Goal: Information Seeking & Learning: Learn about a topic

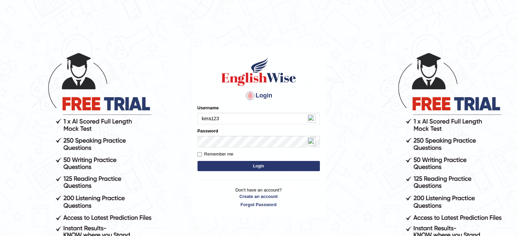
type input "kera123"
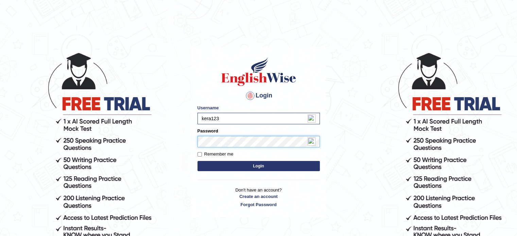
click at [197, 161] on button "Login" at bounding box center [258, 166] width 122 height 10
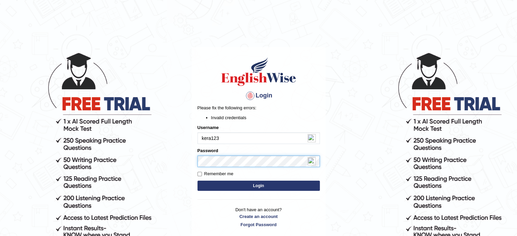
click at [144, 167] on body "Login Please fix the following errors: Invalid credentials Username kera123 Pas…" at bounding box center [258, 144] width 517 height 236
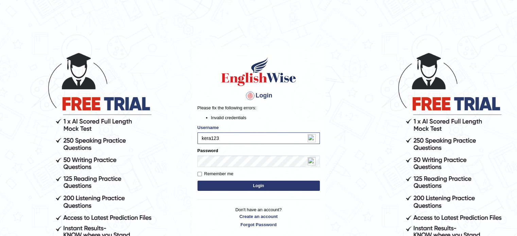
click at [264, 190] on button "Login" at bounding box center [258, 186] width 122 height 10
click at [266, 224] on link "Forgot Password" at bounding box center [258, 225] width 122 height 6
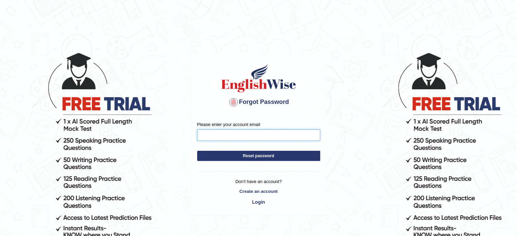
click at [227, 137] on input "Please enter your account email" at bounding box center [258, 135] width 123 height 12
type input "sarune.sarkele@gmail.com"
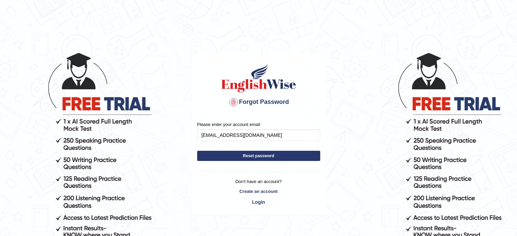
click at [218, 155] on button "Reset password" at bounding box center [258, 156] width 123 height 10
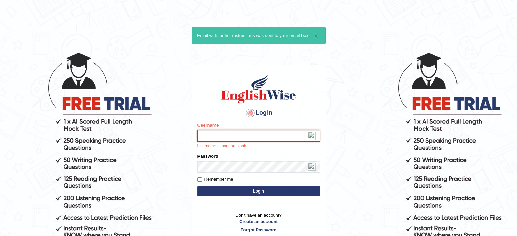
click at [204, 138] on input "Username" at bounding box center [258, 136] width 122 height 12
type input "kera1234"
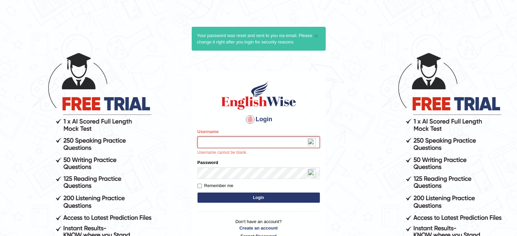
paste input "sarune123"
type input "sarune123"
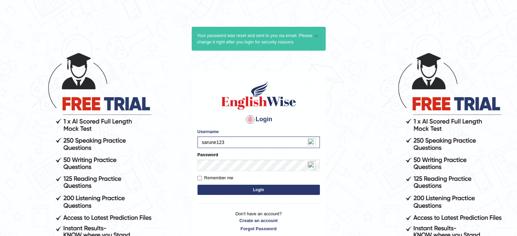
click at [231, 192] on button "Login" at bounding box center [258, 190] width 122 height 10
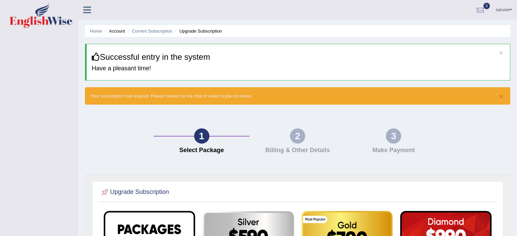
click at [301, 147] on h4 "Billing & Other Details" at bounding box center [297, 150] width 89 height 7
click at [507, 12] on link "sarune" at bounding box center [503, 9] width 27 height 18
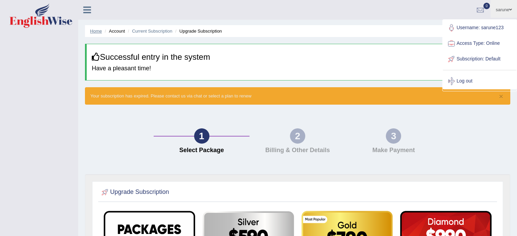
click at [97, 33] on link "Home" at bounding box center [96, 31] width 12 height 5
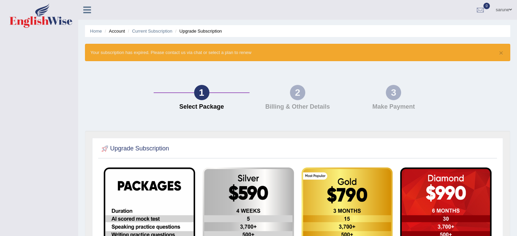
click at [85, 7] on icon at bounding box center [87, 9] width 8 height 9
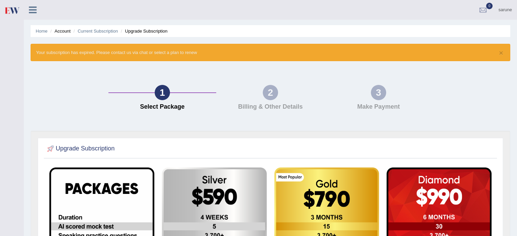
click at [30, 11] on icon at bounding box center [33, 9] width 8 height 9
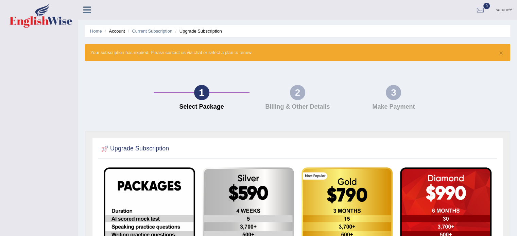
click at [84, 12] on icon at bounding box center [87, 9] width 8 height 9
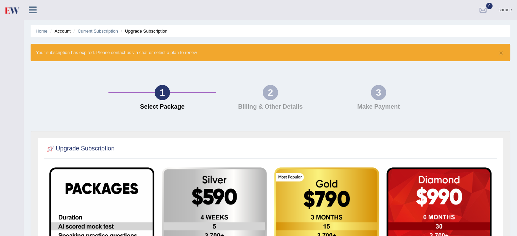
click at [508, 7] on link "sarune" at bounding box center [505, 9] width 24 height 18
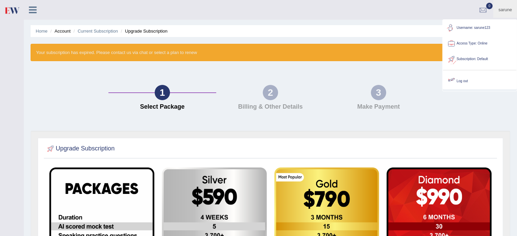
click at [465, 83] on link "Log out" at bounding box center [479, 81] width 73 height 16
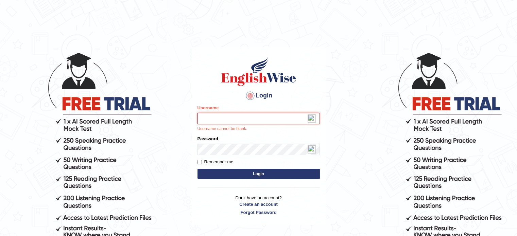
click at [215, 115] on input "Username" at bounding box center [258, 119] width 122 height 12
type input "kera1234"
click at [241, 172] on button "Login" at bounding box center [258, 174] width 122 height 10
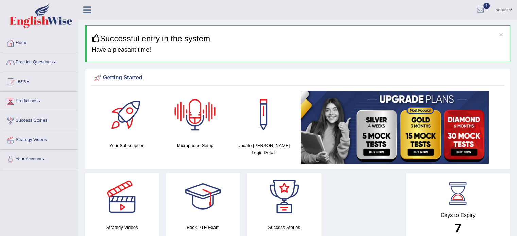
scroll to position [4, 0]
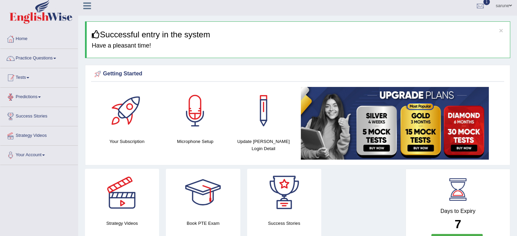
click at [21, 71] on link "Tests" at bounding box center [38, 76] width 77 height 17
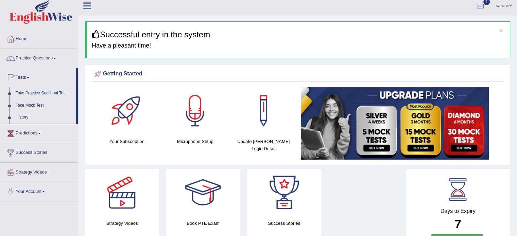
click at [23, 118] on link "History" at bounding box center [45, 117] width 64 height 12
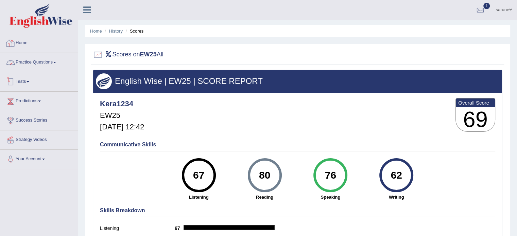
click at [20, 60] on link "Practice Questions" at bounding box center [38, 61] width 77 height 17
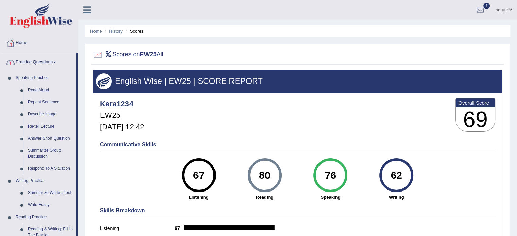
click at [54, 64] on link "Practice Questions" at bounding box center [38, 61] width 76 height 17
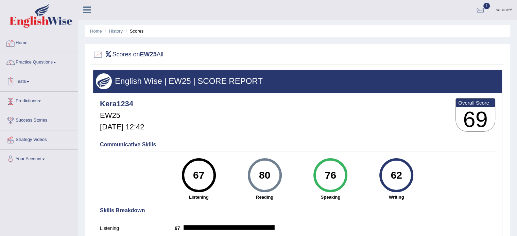
click at [22, 43] on link "Home" at bounding box center [38, 42] width 77 height 17
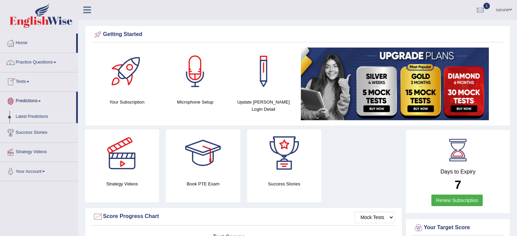
click at [38, 114] on link "Latest Predictions" at bounding box center [45, 117] width 64 height 12
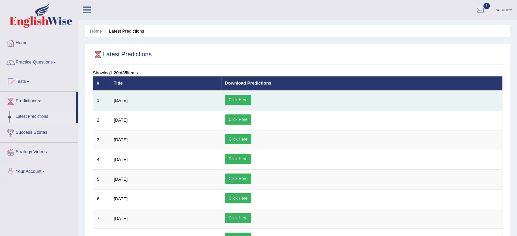
click at [251, 101] on link "Click Here" at bounding box center [238, 100] width 26 height 10
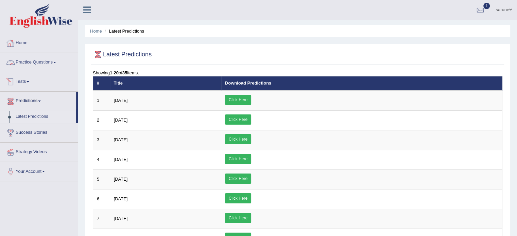
click at [35, 102] on link "Predictions" at bounding box center [38, 100] width 76 height 17
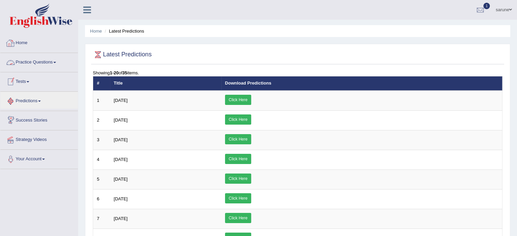
click at [37, 162] on link "Your Account" at bounding box center [38, 158] width 77 height 17
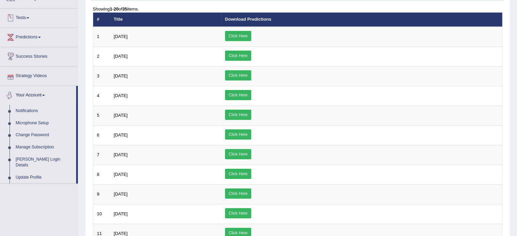
scroll to position [71, 0]
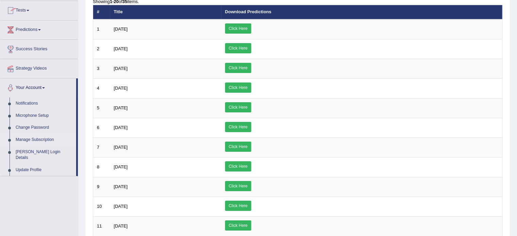
click at [39, 142] on link "Manage Subscription" at bounding box center [45, 140] width 64 height 12
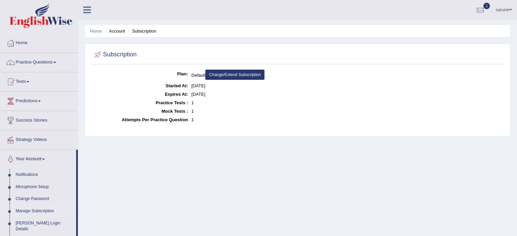
click at [248, 73] on link "Change/Extend Subscription" at bounding box center [234, 75] width 59 height 10
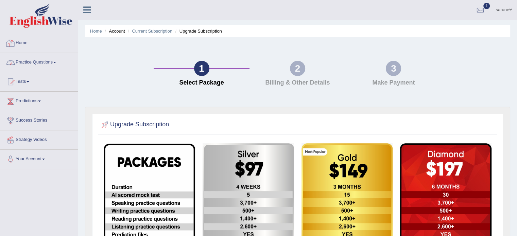
click at [38, 65] on link "Practice Questions" at bounding box center [38, 61] width 77 height 17
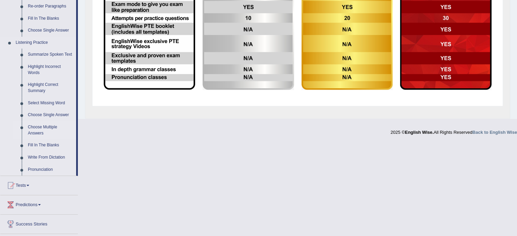
scroll to position [262, 0]
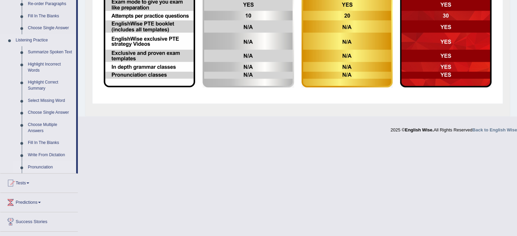
click at [46, 166] on link "Pronunciation" at bounding box center [50, 167] width 51 height 12
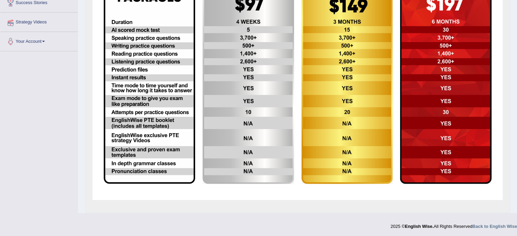
scroll to position [91, 0]
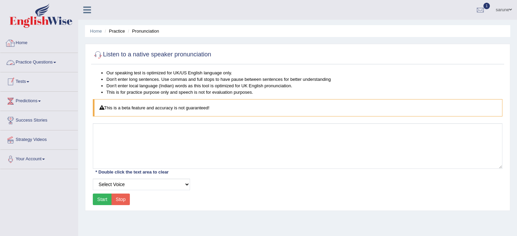
click at [54, 64] on link "Practice Questions" at bounding box center [38, 61] width 77 height 17
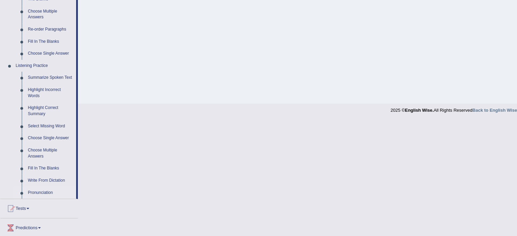
scroll to position [236, 0]
click at [56, 182] on link "Write From Dictation" at bounding box center [50, 181] width 51 height 12
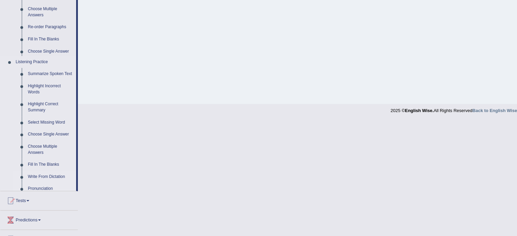
scroll to position [121, 0]
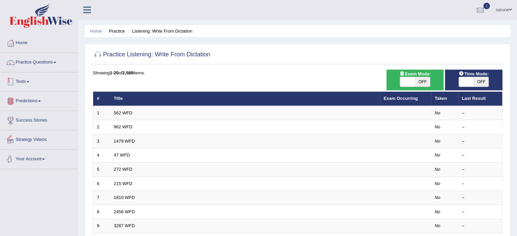
click at [21, 82] on link "Tests" at bounding box center [38, 80] width 77 height 17
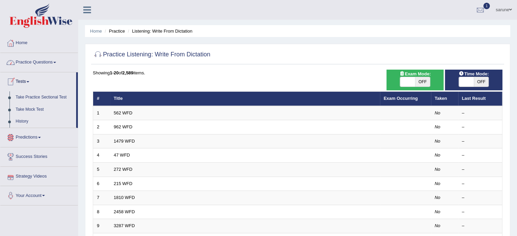
click at [41, 65] on link "Practice Questions" at bounding box center [38, 61] width 77 height 17
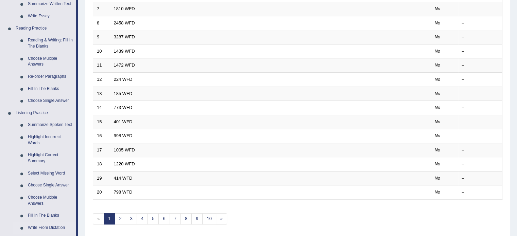
scroll to position [196, 0]
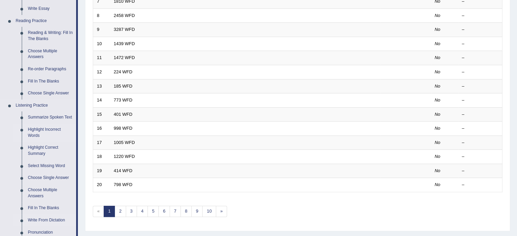
click at [49, 129] on link "Highlight Incorrect Words" at bounding box center [50, 133] width 51 height 18
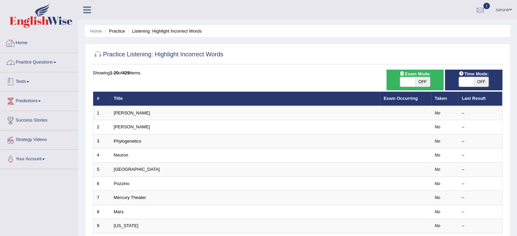
click at [46, 69] on link "Practice Questions" at bounding box center [38, 61] width 77 height 17
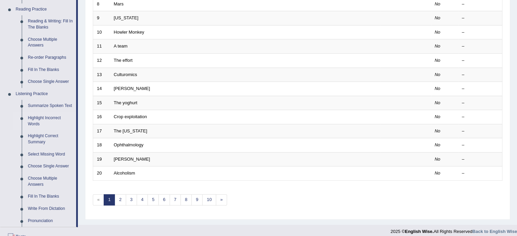
scroll to position [211, 0]
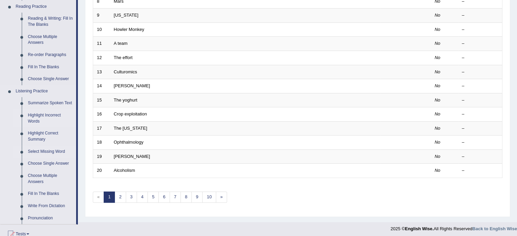
click at [56, 153] on link "Select Missing Word" at bounding box center [50, 152] width 51 height 12
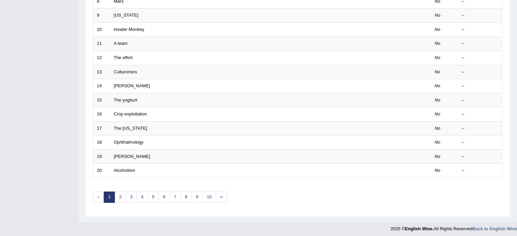
scroll to position [83, 0]
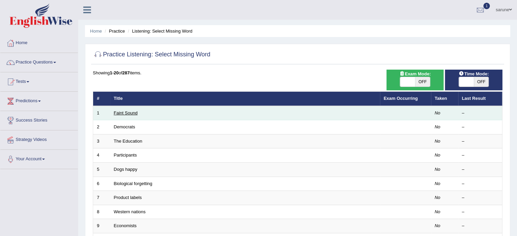
click at [129, 111] on link "Faint Sound" at bounding box center [126, 112] width 24 height 5
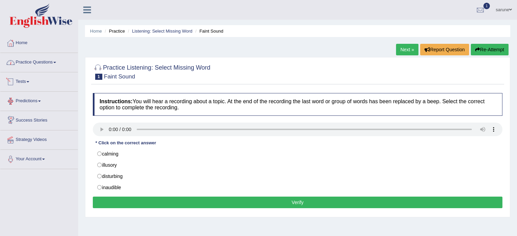
click at [38, 63] on link "Practice Questions" at bounding box center [38, 61] width 77 height 17
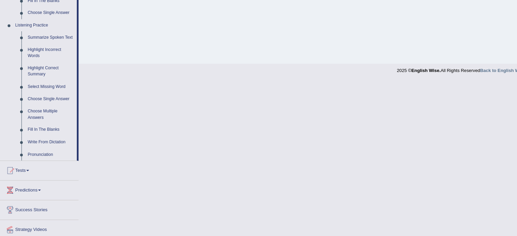
scroll to position [275, 0]
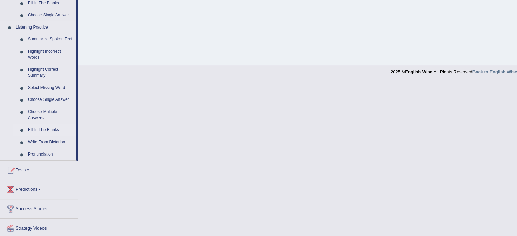
click at [53, 129] on link "Fill In The Blanks" at bounding box center [50, 130] width 51 height 12
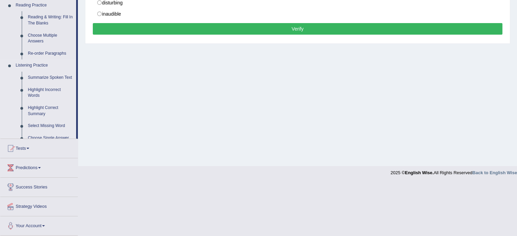
scroll to position [121, 0]
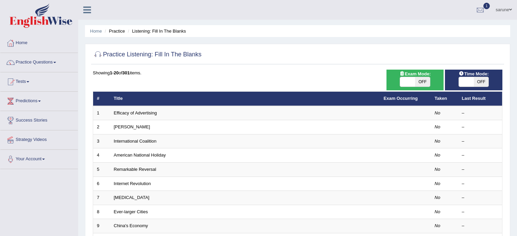
click at [134, 115] on link "Efficacy of Advertising" at bounding box center [135, 112] width 43 height 5
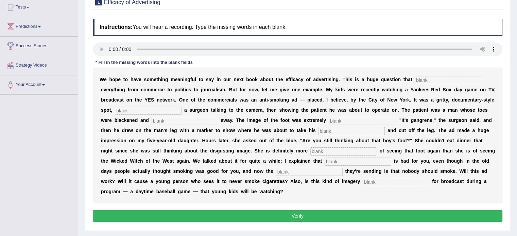
scroll to position [74, 0]
click at [443, 80] on input "text" at bounding box center [448, 80] width 67 height 8
type input "inpacts"
click at [123, 112] on input "text" at bounding box center [148, 111] width 67 height 8
type input "fetureing"
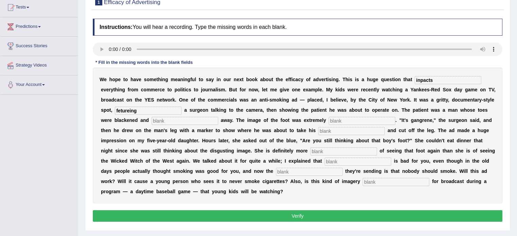
click at [181, 123] on input "text" at bounding box center [185, 121] width 67 height 8
type input "rotten"
click at [352, 120] on input "text" at bounding box center [362, 121] width 67 height 8
type input "discusting"
click at [339, 132] on input "text" at bounding box center [351, 131] width 67 height 8
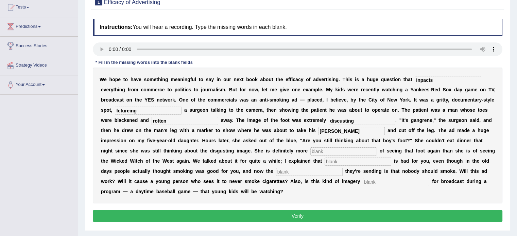
type input "haxel"
click at [334, 152] on input "text" at bounding box center [343, 152] width 67 height 8
type input "scared"
click at [331, 162] on input "text" at bounding box center [358, 162] width 67 height 8
type input "smoking"
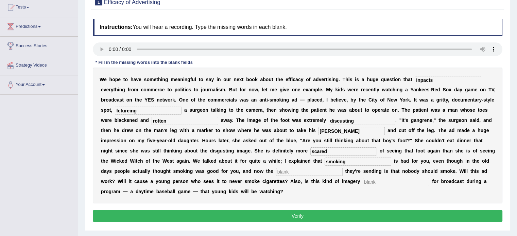
click at [307, 172] on input "text" at bounding box center [309, 172] width 67 height 8
type input "message"
click at [377, 179] on input "text" at bounding box center [396, 182] width 67 height 8
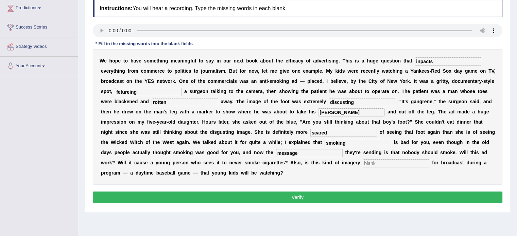
scroll to position [93, 0]
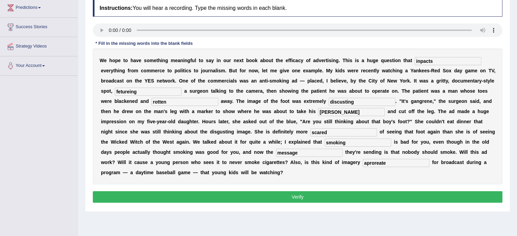
type input "aproreate"
click at [445, 57] on input "inpacts" at bounding box center [448, 61] width 67 height 8
type input "i"
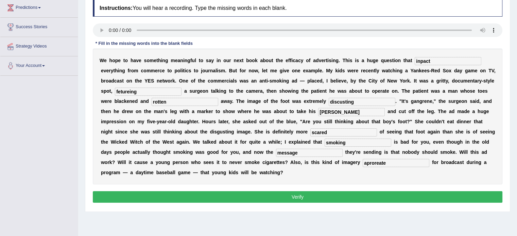
type input "inpacts"
click at [143, 91] on input "fetureing" at bounding box center [148, 92] width 67 height 8
type input "featuring"
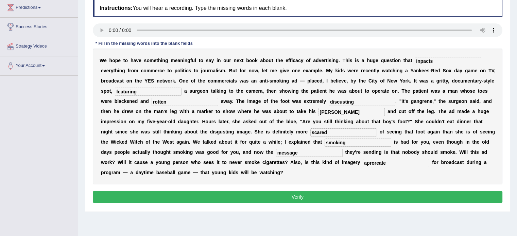
click at [183, 99] on input "rotten" at bounding box center [185, 102] width 67 height 8
type input "rotten"
click at [323, 193] on button "Verify" at bounding box center [298, 197] width 410 height 12
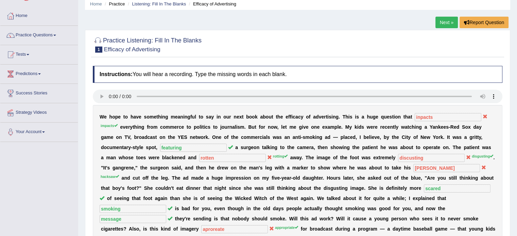
scroll to position [23, 0]
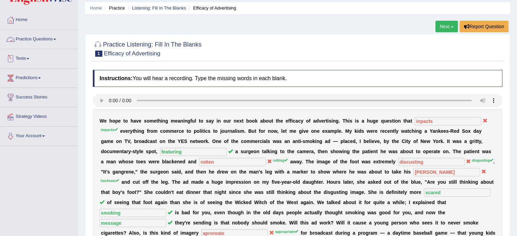
click at [38, 38] on link "Practice Questions" at bounding box center [38, 38] width 77 height 17
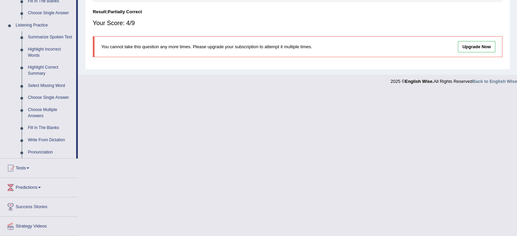
scroll to position [279, 0]
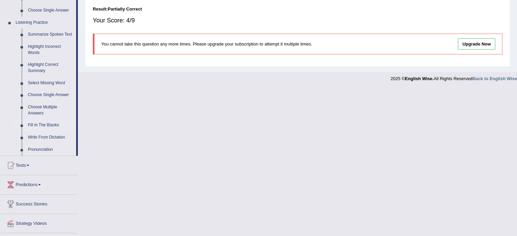
click at [47, 123] on link "Fill In The Blanks" at bounding box center [50, 125] width 51 height 12
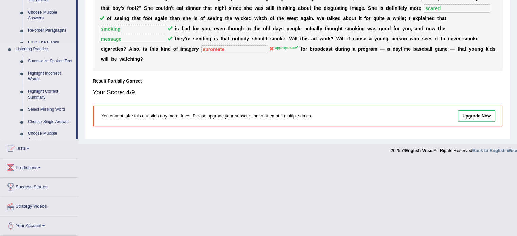
scroll to position [138, 0]
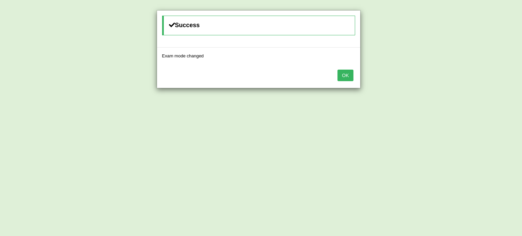
click at [342, 76] on button "OK" at bounding box center [346, 76] width 16 height 12
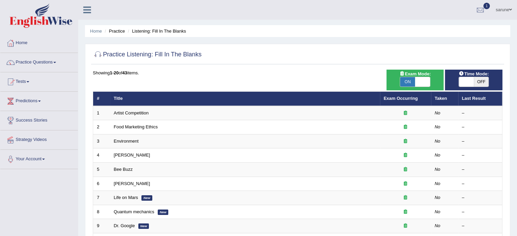
click at [471, 80] on span at bounding box center [466, 82] width 15 height 10
checkbox input "true"
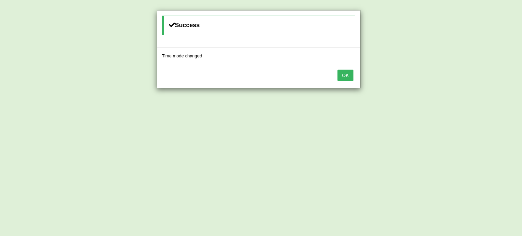
click at [346, 72] on button "OK" at bounding box center [346, 76] width 16 height 12
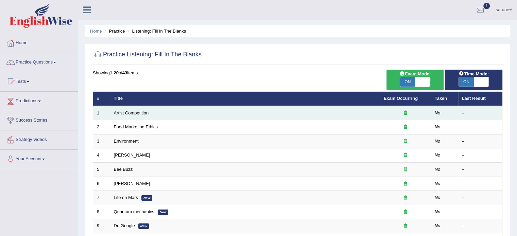
click at [120, 115] on td "Artist Competition" at bounding box center [245, 113] width 270 height 14
click at [126, 111] on link "Artist Competition" at bounding box center [131, 112] width 35 height 5
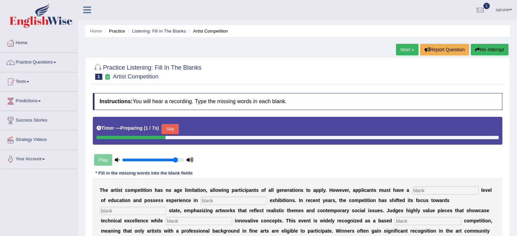
click at [104, 152] on div "Play" at bounding box center [144, 160] width 102 height 17
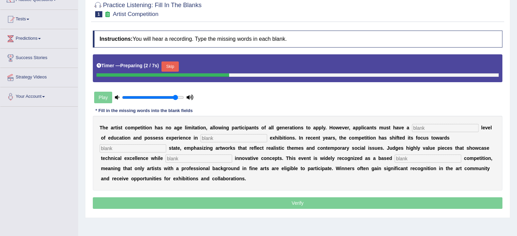
click at [176, 66] on button "Skip" at bounding box center [169, 67] width 17 height 10
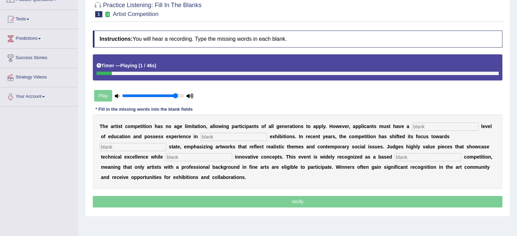
click at [428, 123] on input "text" at bounding box center [445, 127] width 67 height 8
type input "graduate"
click at [235, 137] on input "s" at bounding box center [234, 137] width 67 height 8
type input "scolpture"
click at [147, 143] on input "text" at bounding box center [133, 147] width 67 height 8
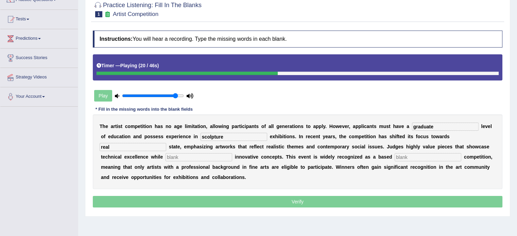
type input "real"
click at [179, 154] on input "text" at bounding box center [199, 157] width 67 height 8
type input "incorpae"
click at [424, 155] on input "text" at bounding box center [428, 157] width 67 height 8
type input "profesion"
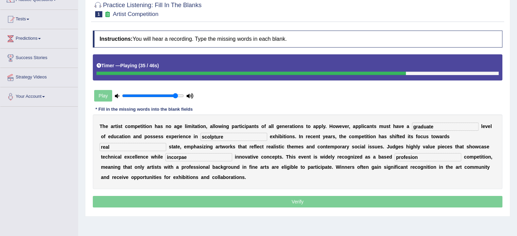
click at [195, 156] on input "incorpae" at bounding box center [199, 157] width 67 height 8
type input "incorparating"
click at [239, 135] on input "scolpture" at bounding box center [234, 137] width 67 height 8
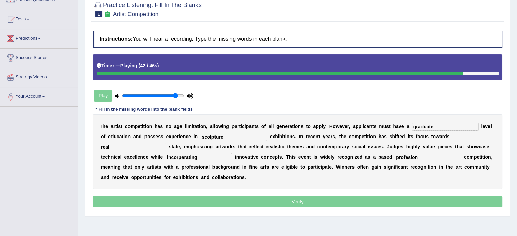
click at [239, 135] on input "scolpture" at bounding box center [234, 137] width 67 height 8
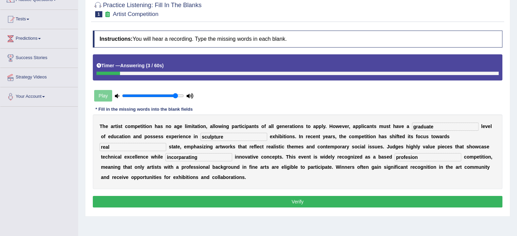
type input "sculpture"
click at [207, 157] on input "incorparating" at bounding box center [199, 157] width 67 height 8
type input "incorperating"
click at [427, 157] on input "profesion" at bounding box center [428, 157] width 67 height 8
type input "profesion"
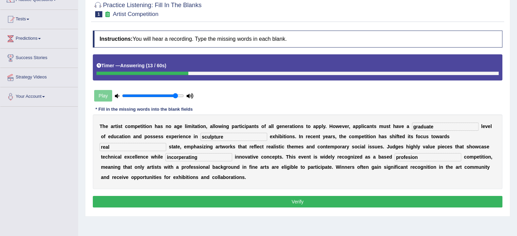
click at [298, 204] on button "Verify" at bounding box center [298, 202] width 410 height 12
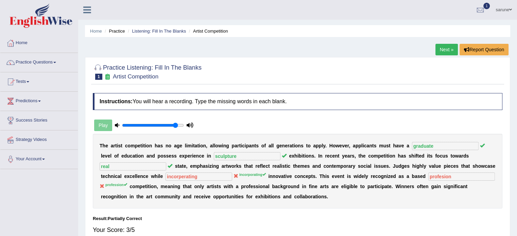
click at [443, 48] on link "Next »" at bounding box center [446, 50] width 22 height 12
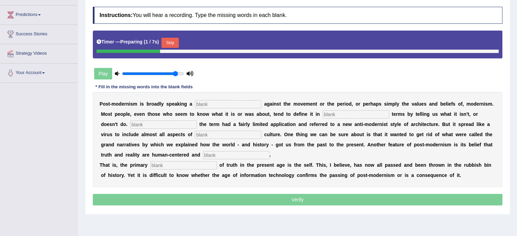
click at [171, 38] on button "Skip" at bounding box center [169, 43] width 17 height 10
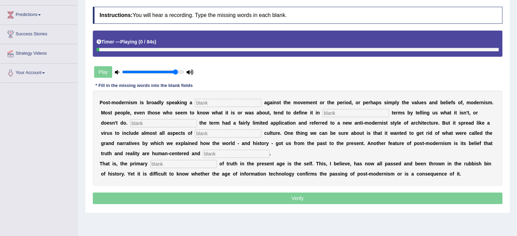
click at [212, 101] on input "text" at bounding box center [228, 103] width 67 height 8
type input "reaction"
click at [337, 112] on input "text" at bounding box center [356, 113] width 67 height 8
type input "negative"
click at [163, 122] on input "text" at bounding box center [163, 123] width 67 height 8
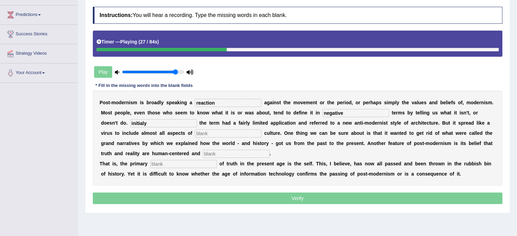
type input "initialy"
click at [224, 131] on input "text" at bounding box center [228, 133] width 67 height 8
type input "contemperary"
click at [233, 153] on input "text" at bounding box center [236, 154] width 67 height 8
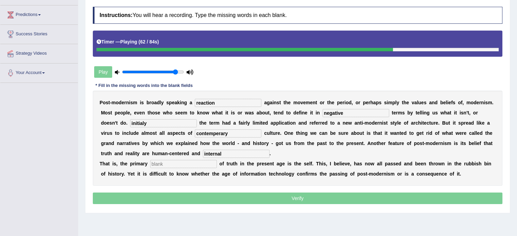
type input "internal"
click at [172, 160] on input "text" at bounding box center [183, 164] width 67 height 8
click at [172, 160] on input "s" at bounding box center [183, 164] width 67 height 8
type input "source"
click at [170, 122] on input "initialy" at bounding box center [163, 123] width 67 height 8
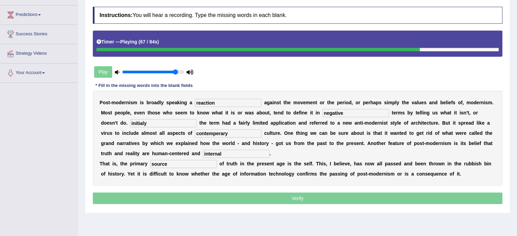
click at [170, 122] on input "initialy" at bounding box center [163, 123] width 67 height 8
type input "Initialy"
click at [218, 134] on input "contemperary" at bounding box center [228, 133] width 67 height 8
type input "contemporary"
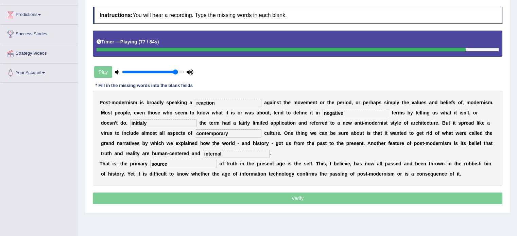
click at [237, 153] on input "internal" at bounding box center [236, 154] width 67 height 8
click at [298, 200] on p "Verify" at bounding box center [298, 199] width 410 height 12
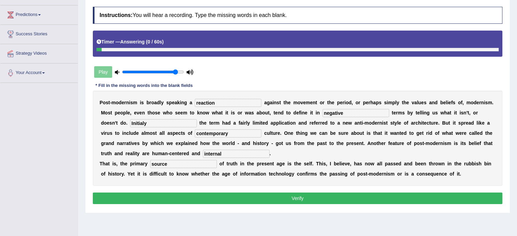
click at [302, 198] on button "Verify" at bounding box center [298, 199] width 410 height 12
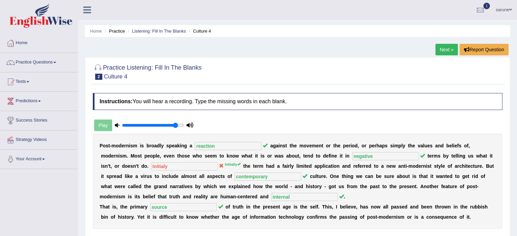
click at [446, 53] on link "Next »" at bounding box center [446, 50] width 22 height 12
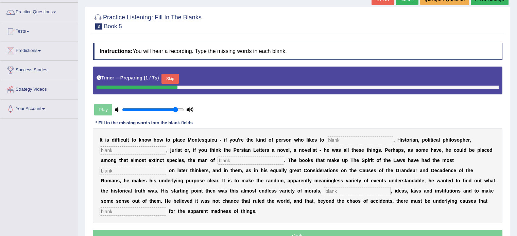
click at [171, 79] on button "Skip" at bounding box center [169, 79] width 17 height 10
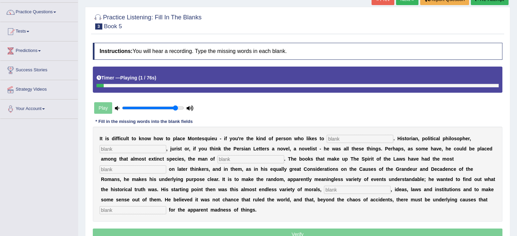
click at [361, 138] on input "text" at bounding box center [360, 139] width 67 height 8
type input "coategorise"
click at [128, 145] on input "text" at bounding box center [133, 149] width 67 height 8
type input "sos"
